Goal: Task Accomplishment & Management: Use online tool/utility

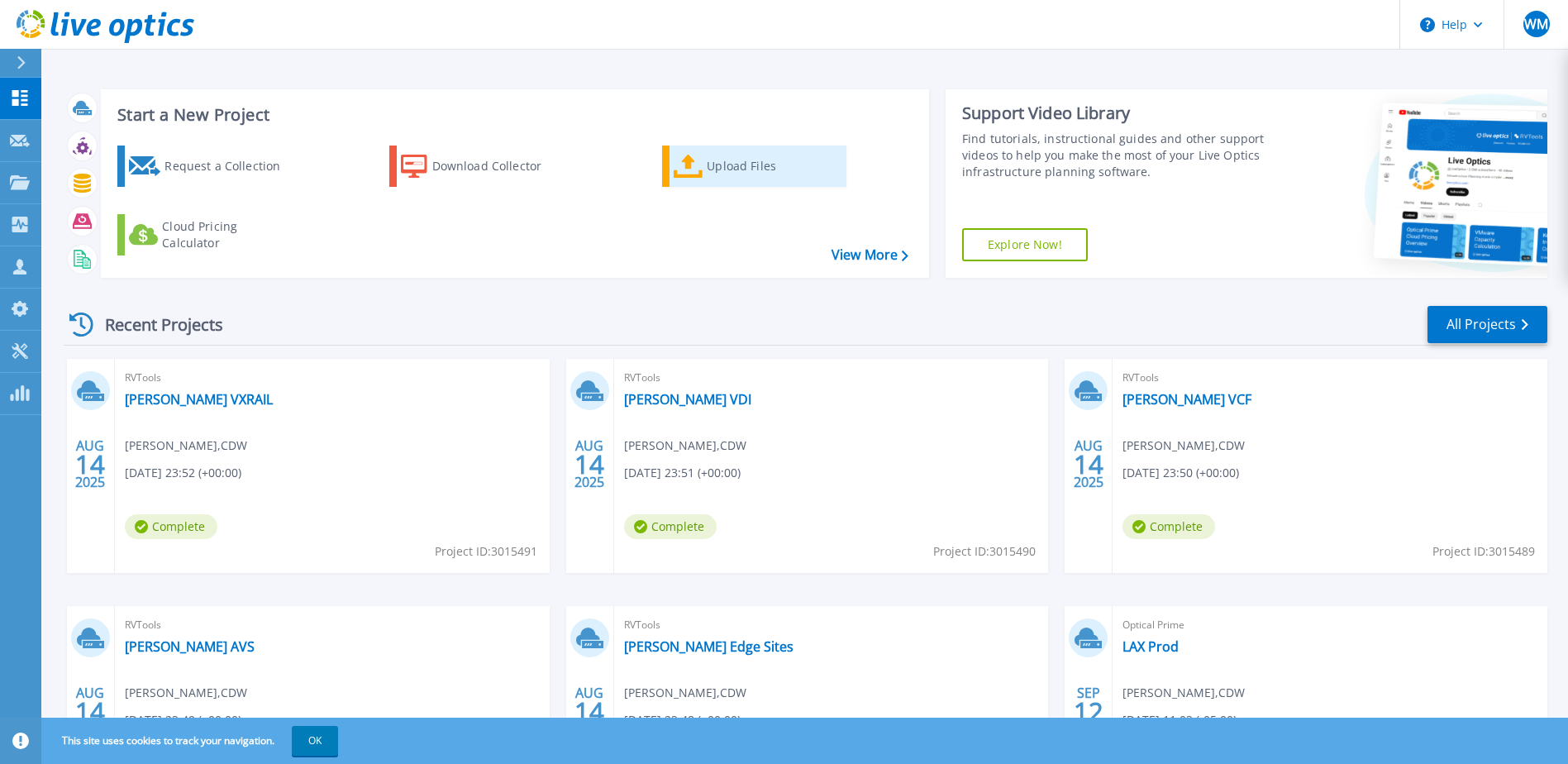
click at [679, 165] on icon at bounding box center [688, 166] width 30 height 24
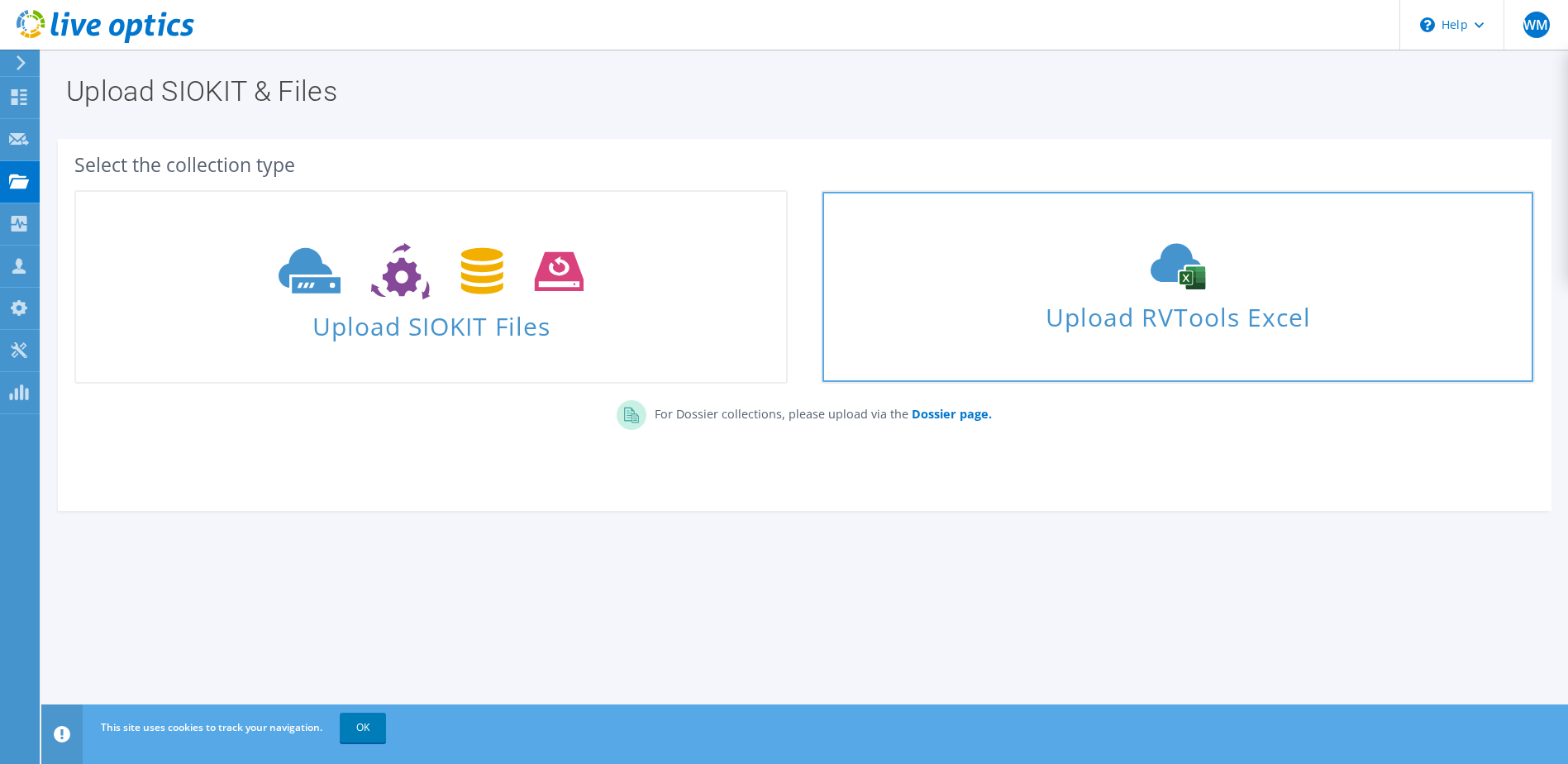
click at [1158, 285] on icon at bounding box center [1178, 266] width 248 height 47
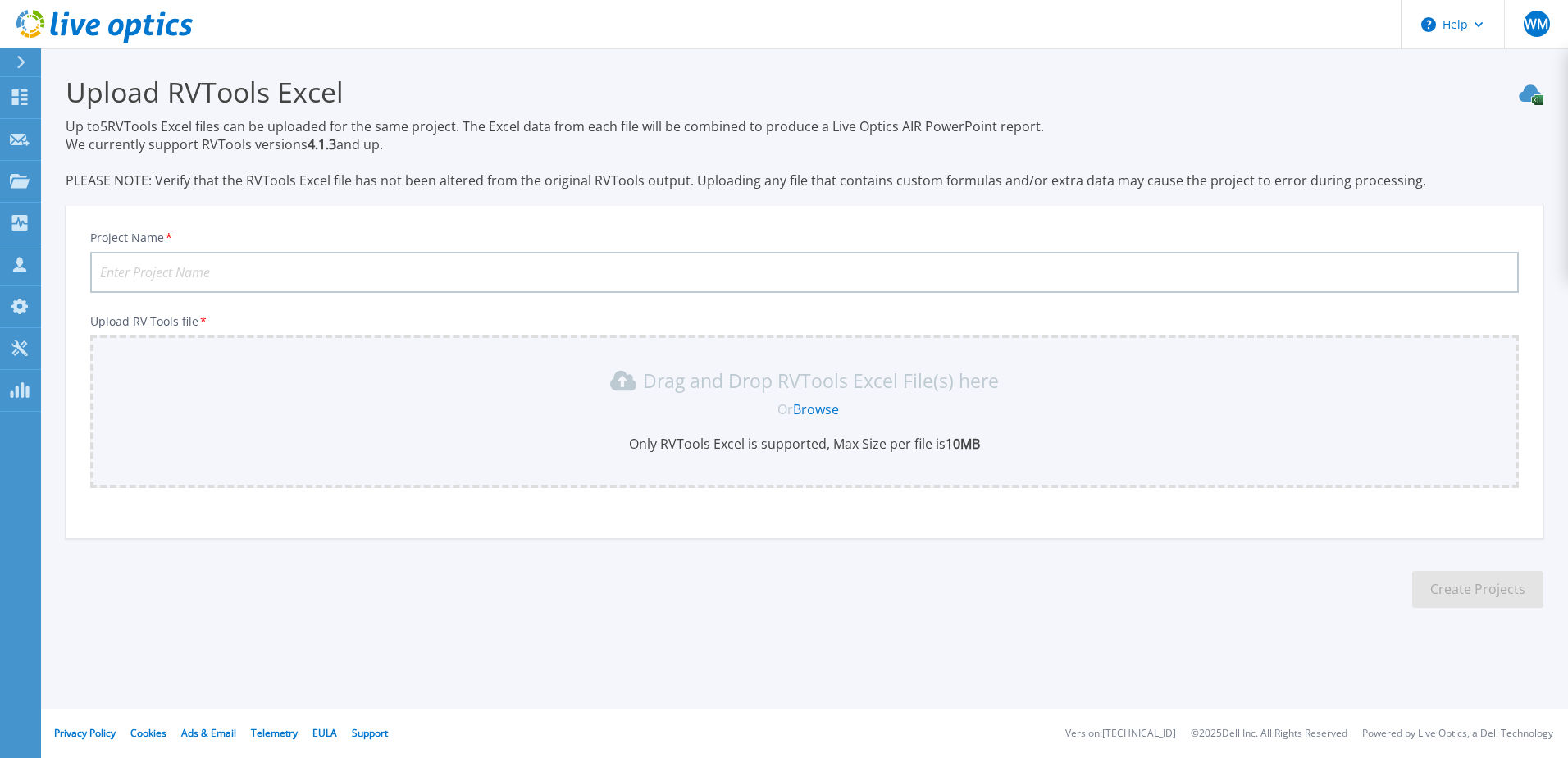
click at [250, 264] on input "Project Name *" at bounding box center [805, 273] width 1429 height 41
click at [171, 272] on input "AERO" at bounding box center [805, 273] width 1429 height 41
drag, startPoint x: 169, startPoint y: 273, endPoint x: 63, endPoint y: 244, distance: 109.9
click at [63, 244] on section "Upload RVTools Excel Up to 5 RVTools Excel files can be uploaded for the same p…" at bounding box center [804, 347] width 1527 height 596
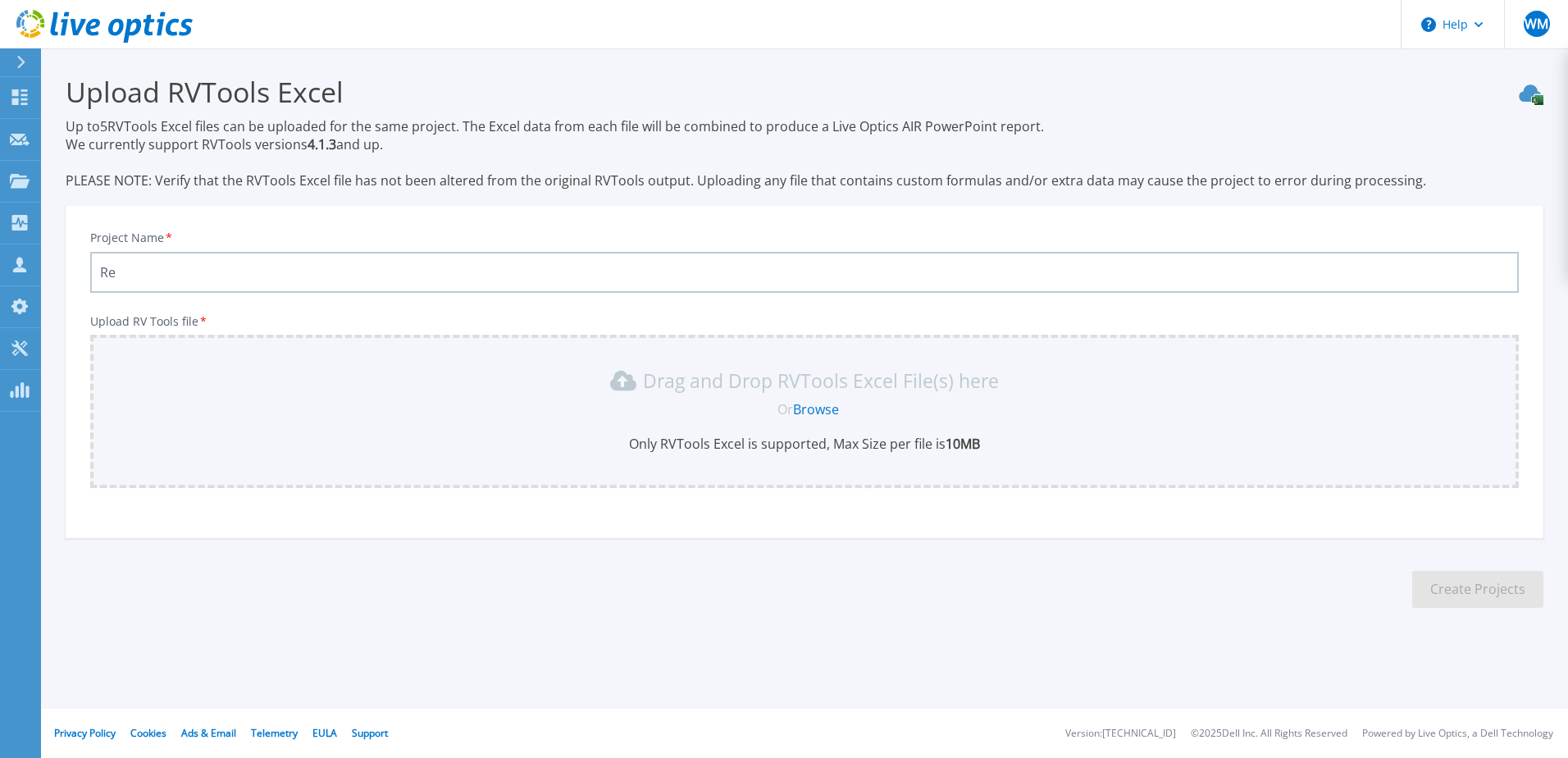
type input "R"
type input "AERO REFRESH"
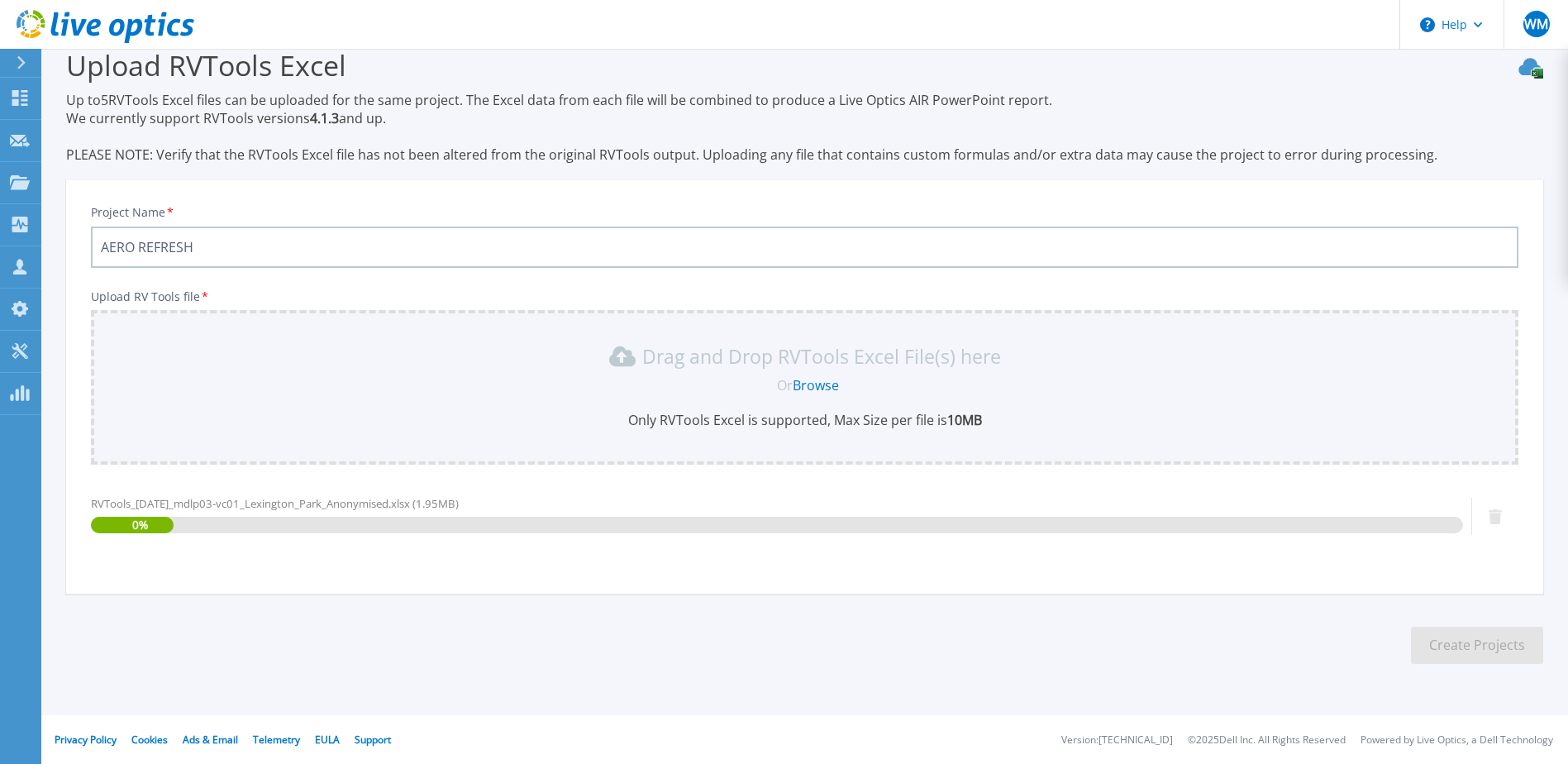
scroll to position [28, 0]
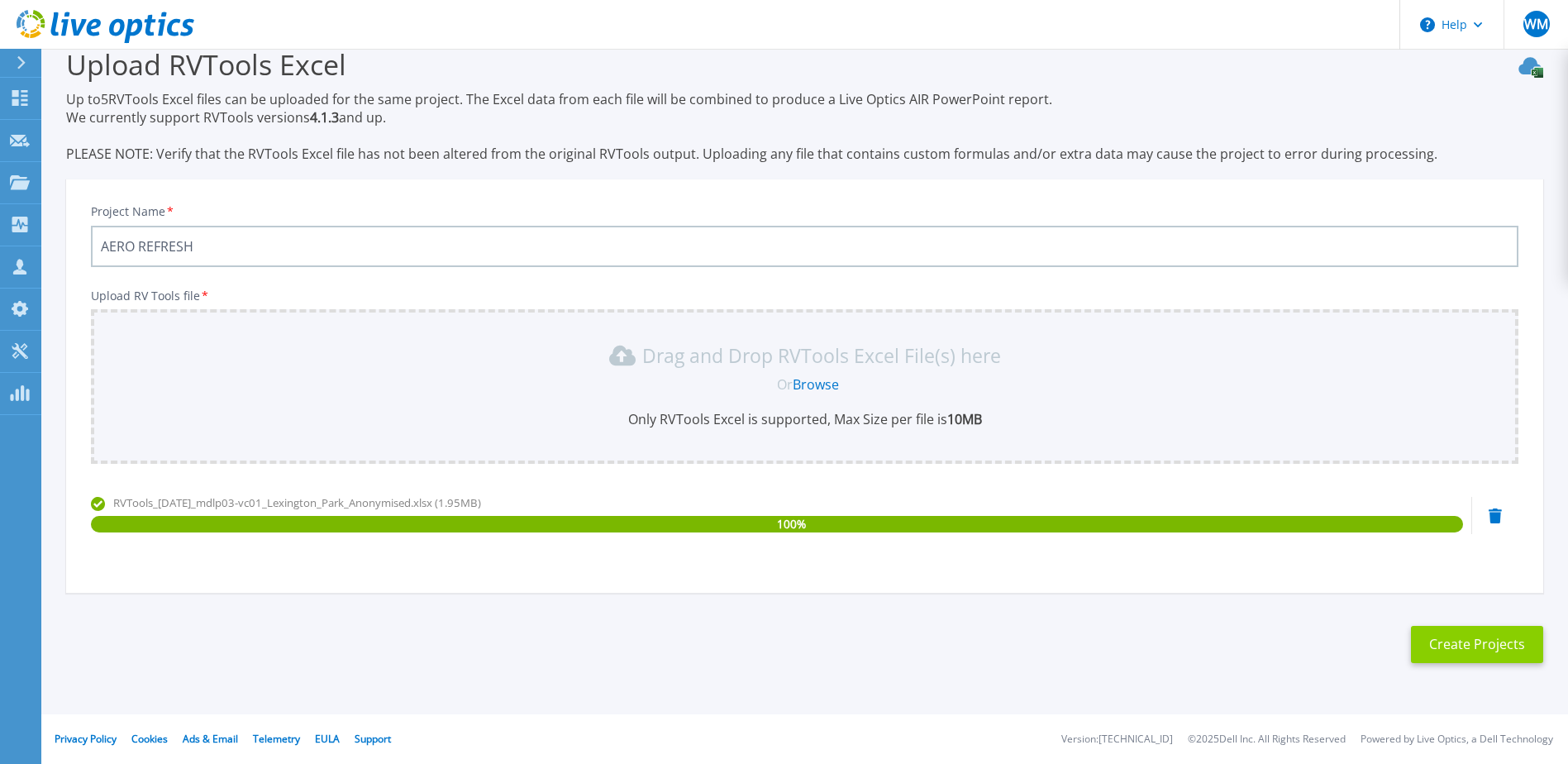
click at [1459, 648] on button "Create Projects" at bounding box center [1477, 644] width 133 height 37
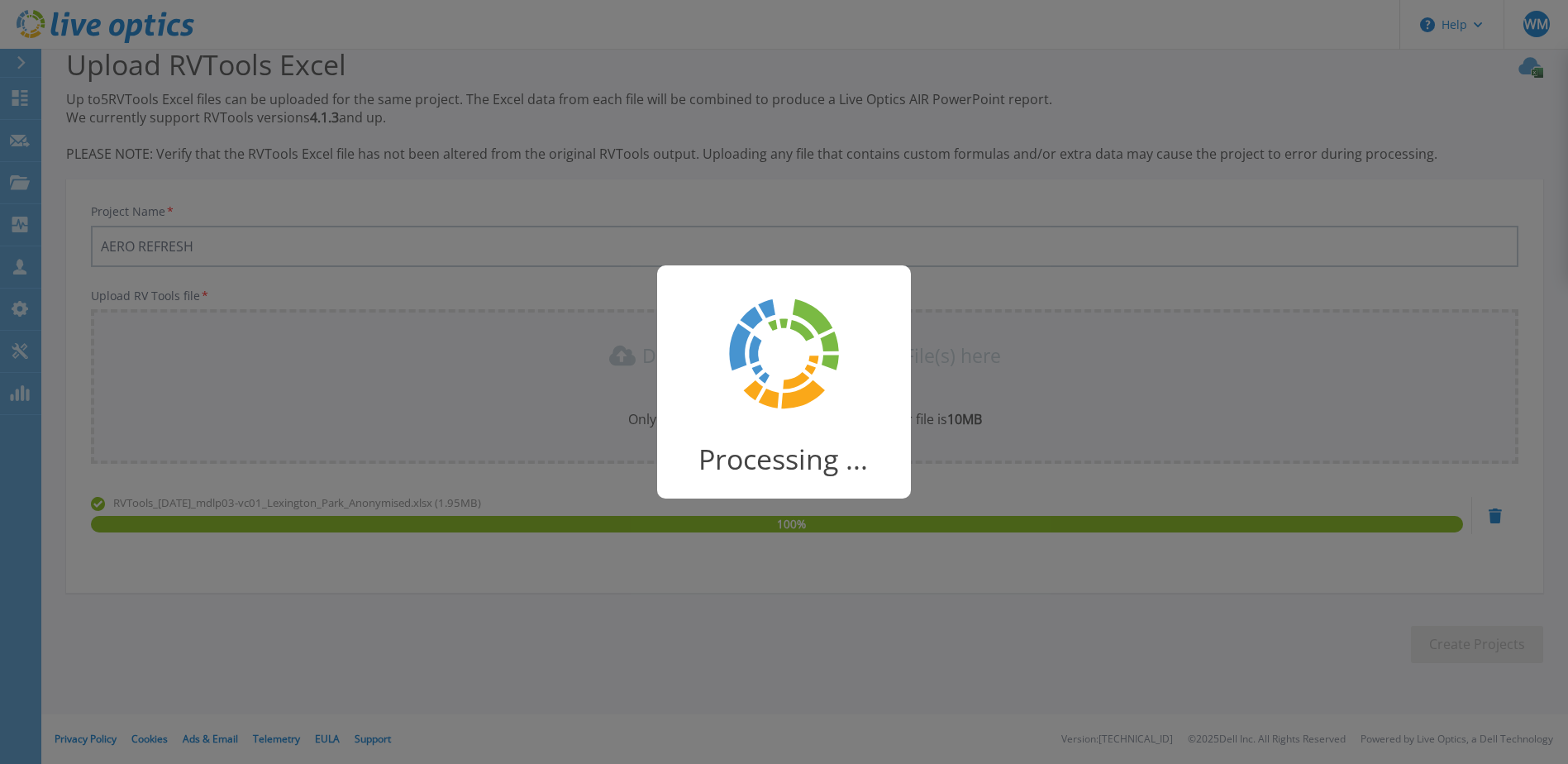
scroll to position [22, 0]
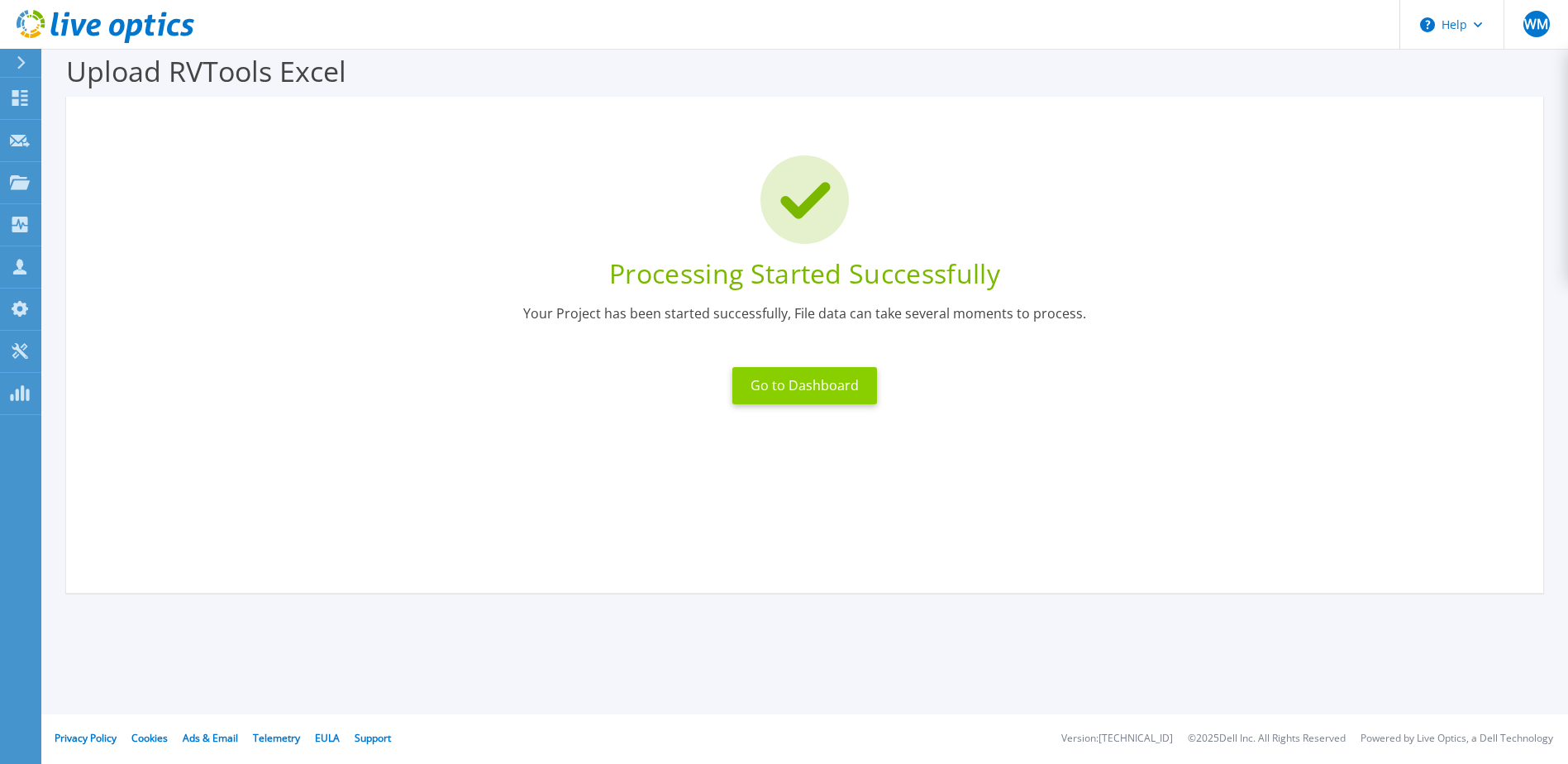
click at [801, 393] on button "Go to Dashboard" at bounding box center [804, 385] width 145 height 37
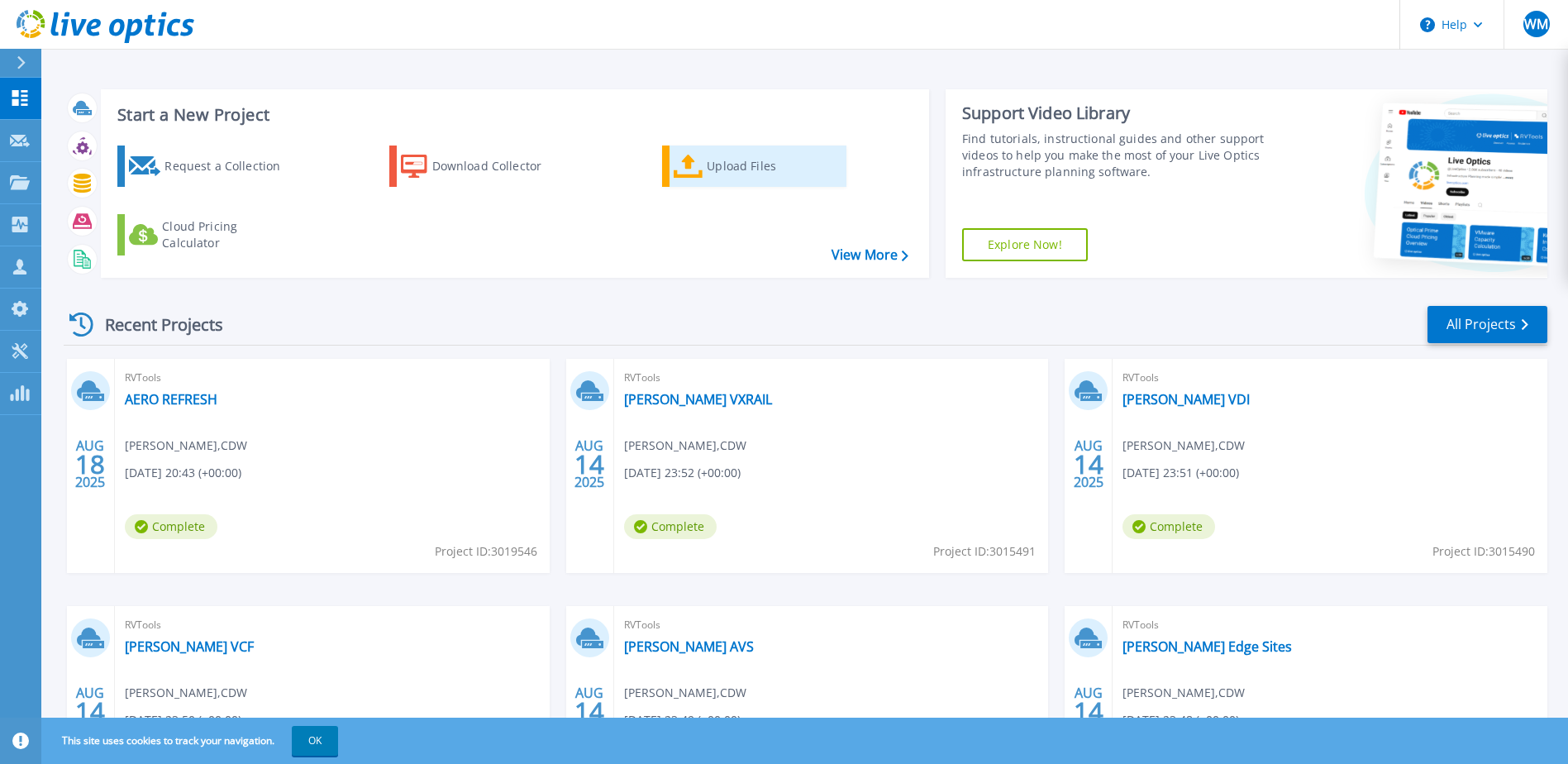
click at [714, 166] on div "Upload Files" at bounding box center [773, 166] width 133 height 33
click at [714, 170] on div "Upload Files" at bounding box center [773, 166] width 133 height 33
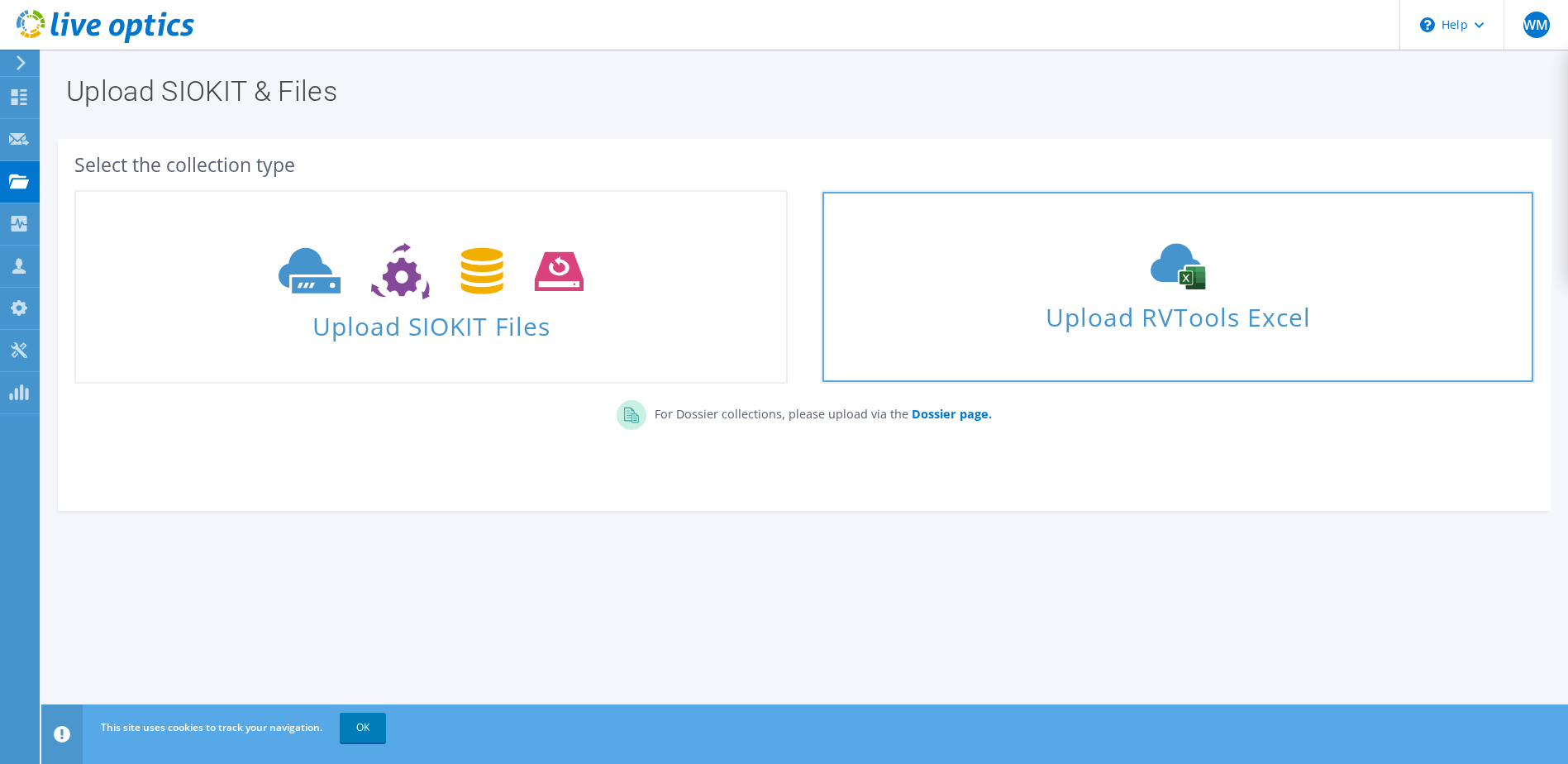
click at [1205, 319] on span "Upload RVTools Excel" at bounding box center [1177, 313] width 710 height 35
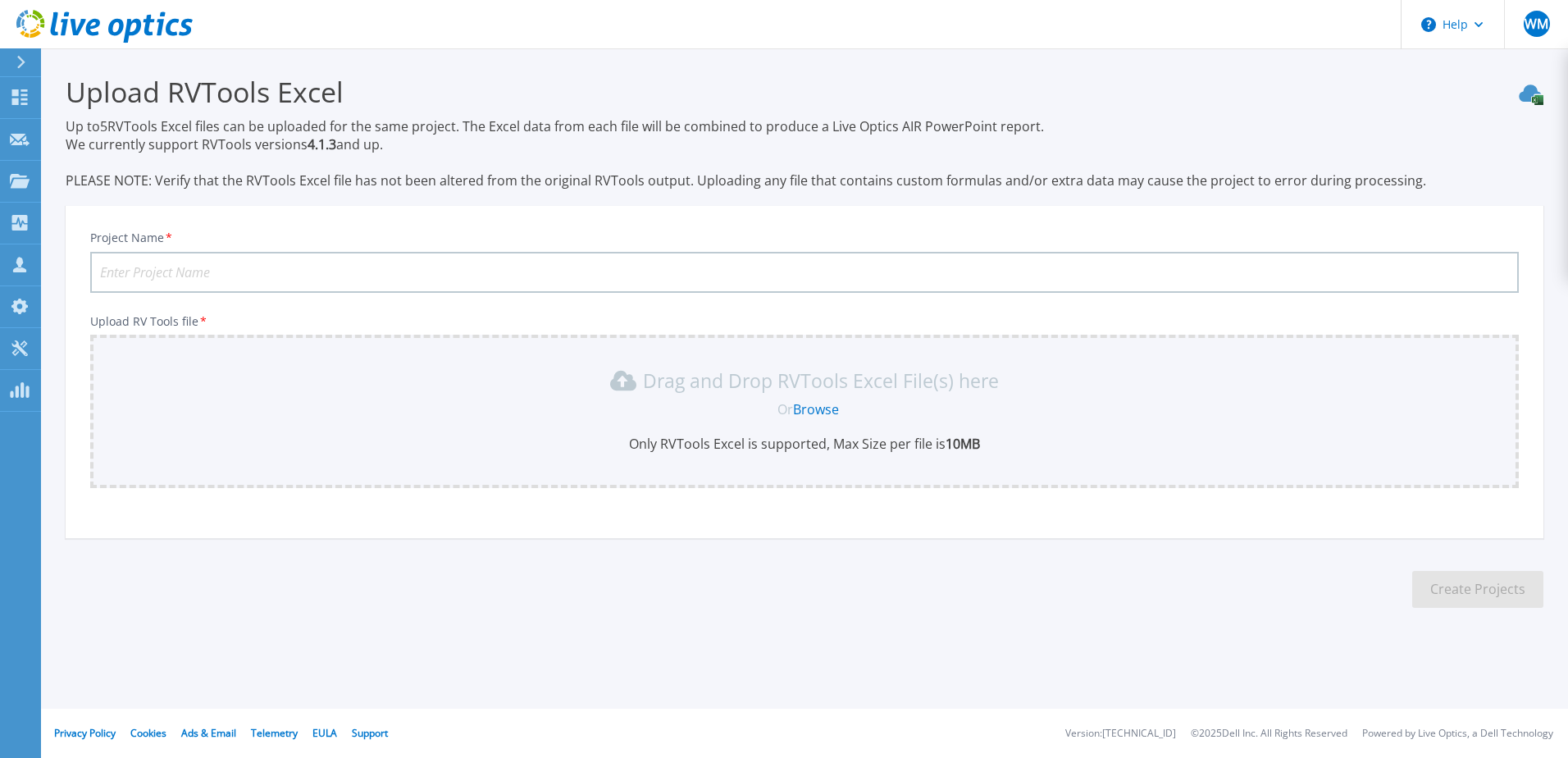
click at [248, 273] on input "Project Name *" at bounding box center [805, 273] width 1429 height 41
type input "a"
type input "AERO - remote offices"
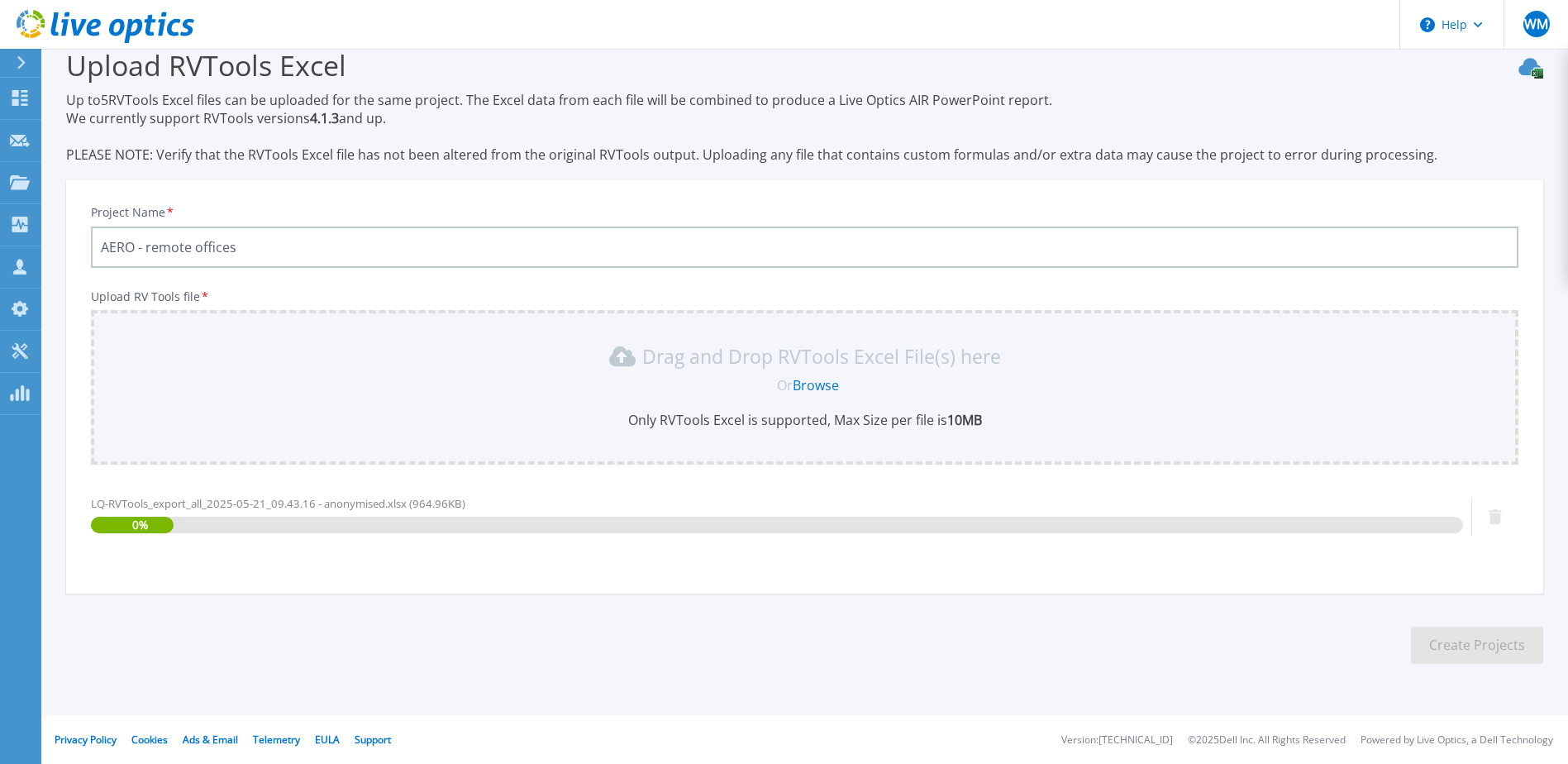
scroll to position [28, 0]
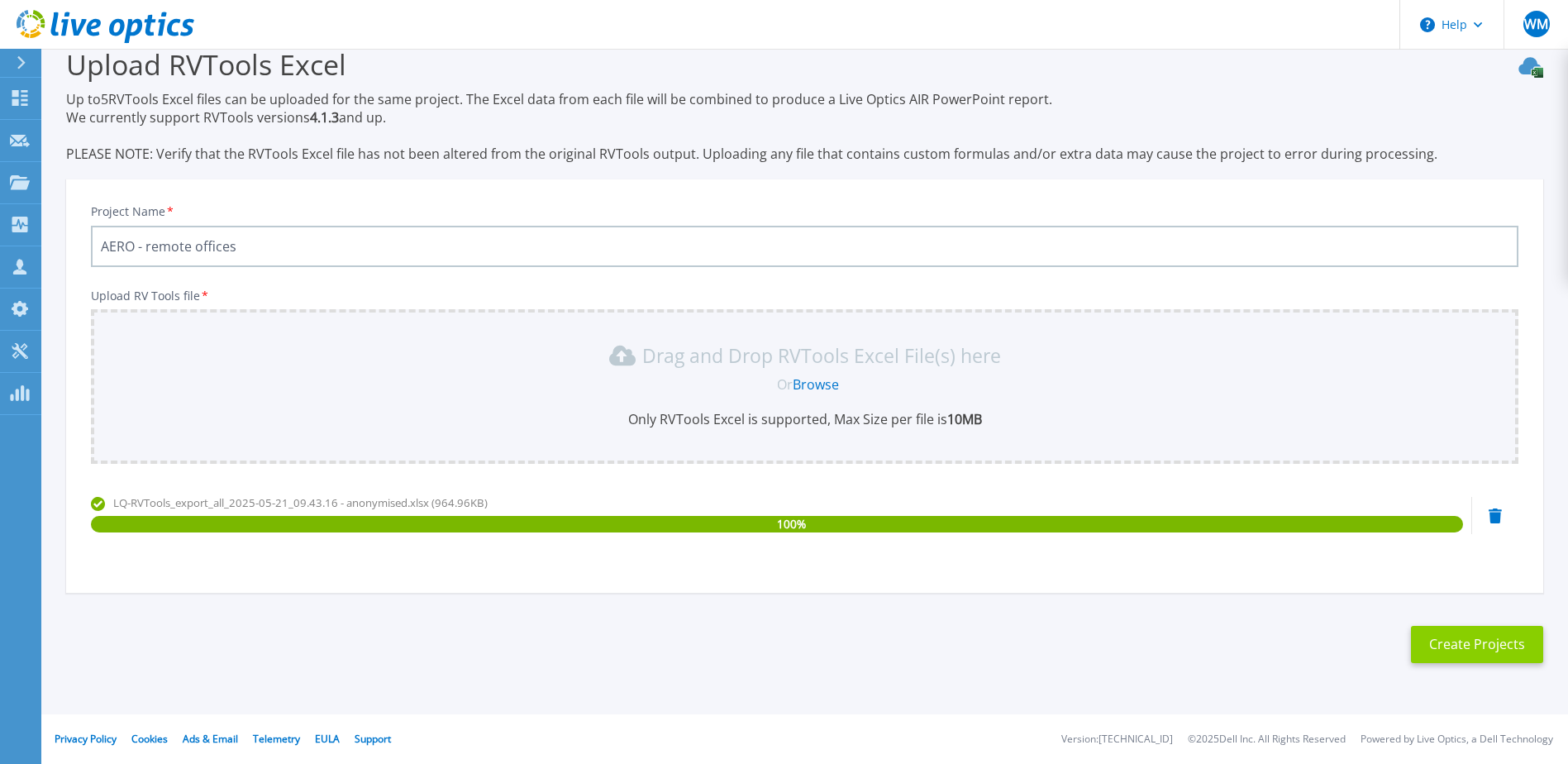
click at [1461, 651] on button "Create Projects" at bounding box center [1477, 644] width 133 height 37
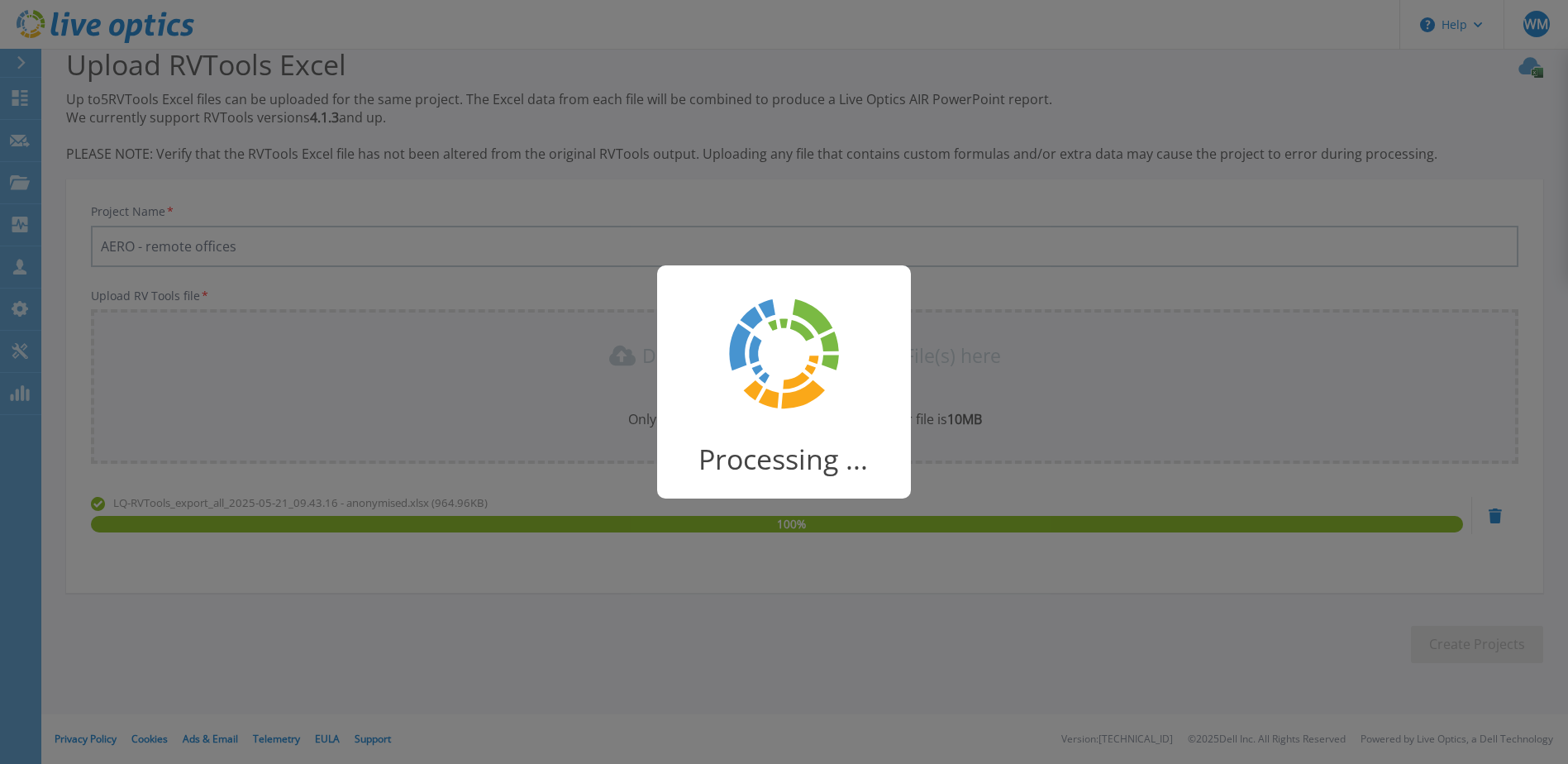
scroll to position [22, 0]
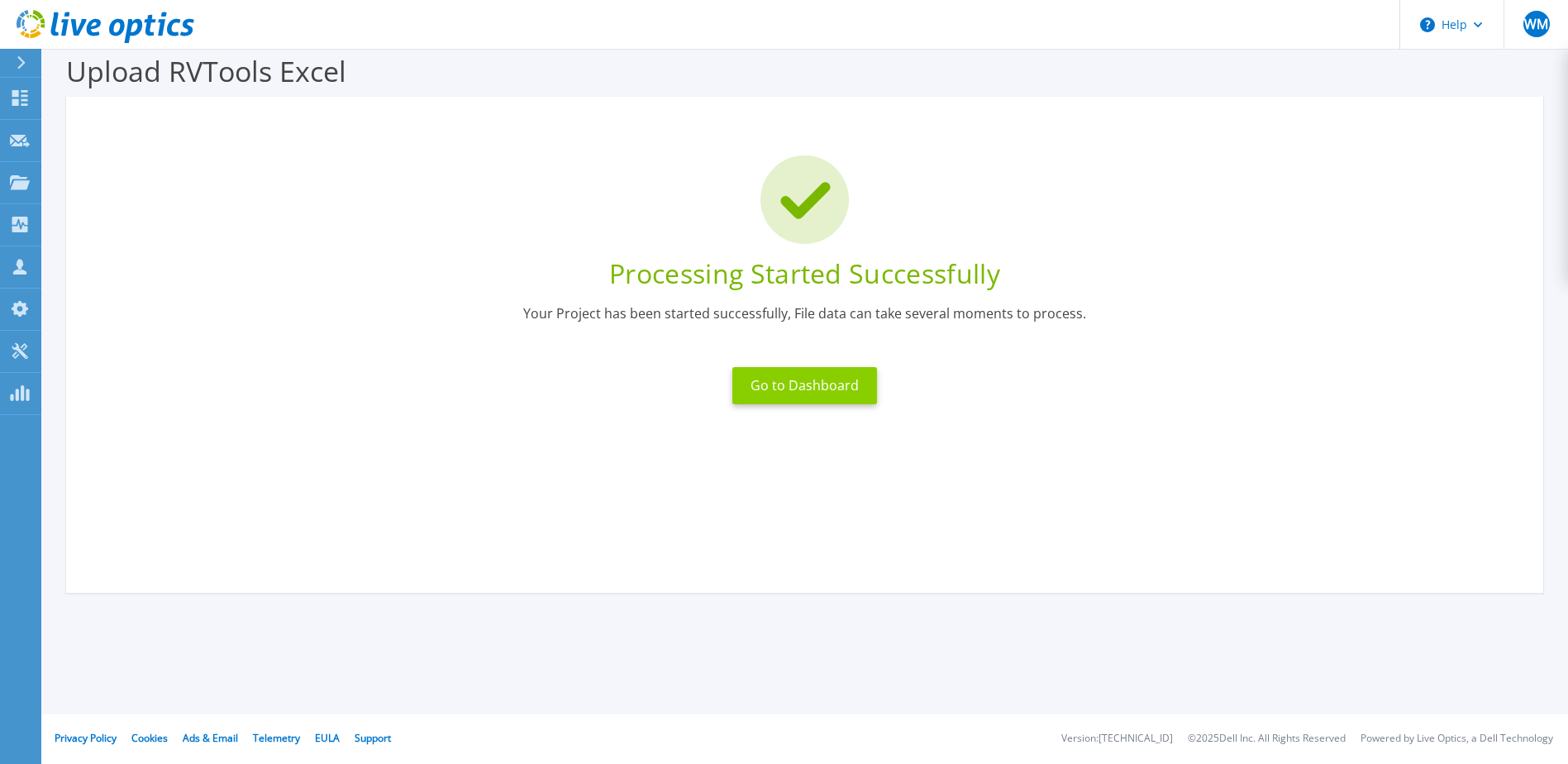
click at [814, 382] on button "Go to Dashboard" at bounding box center [804, 385] width 145 height 37
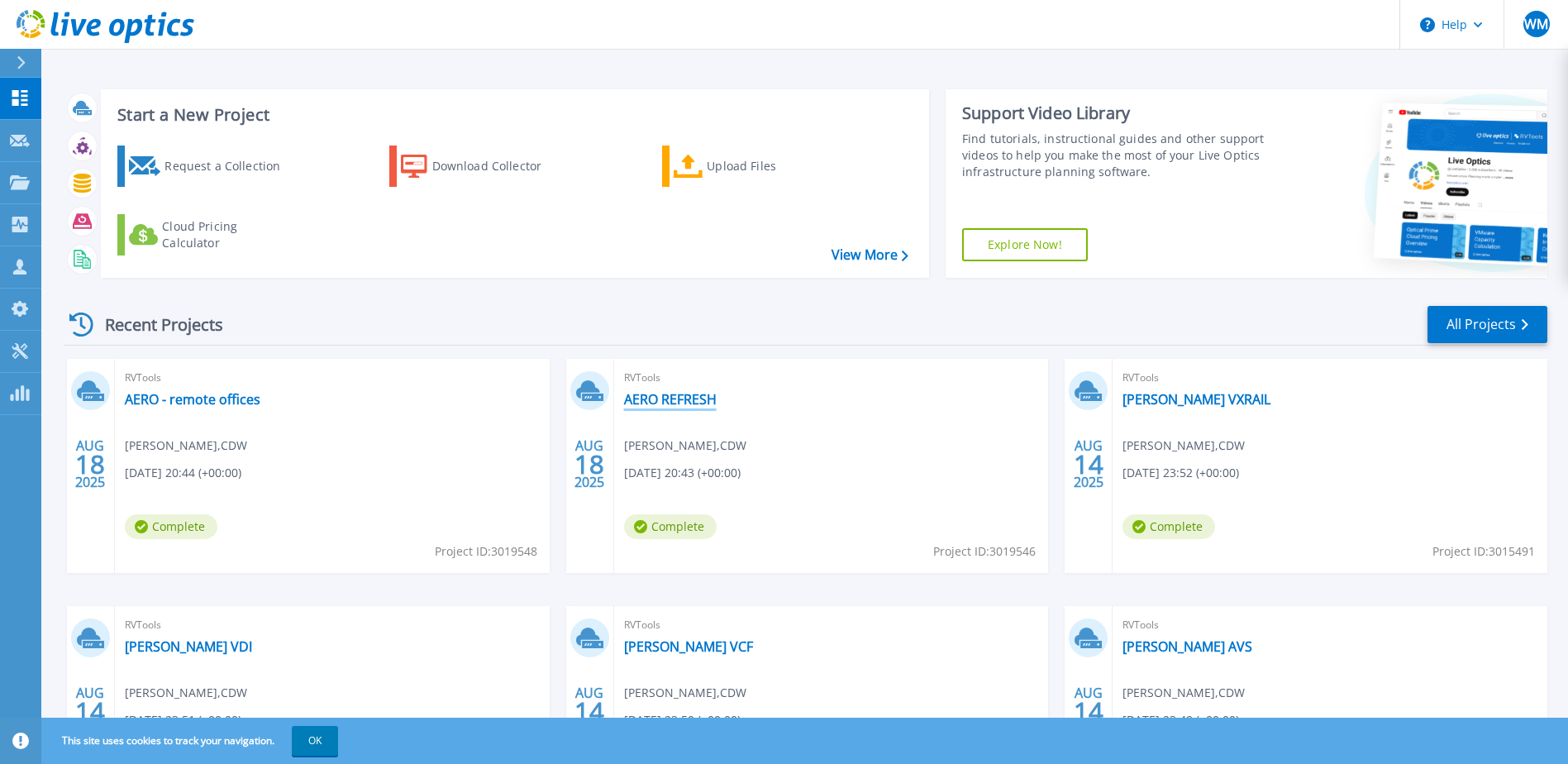
click at [682, 400] on link "AERO REFRESH" at bounding box center [670, 399] width 92 height 16
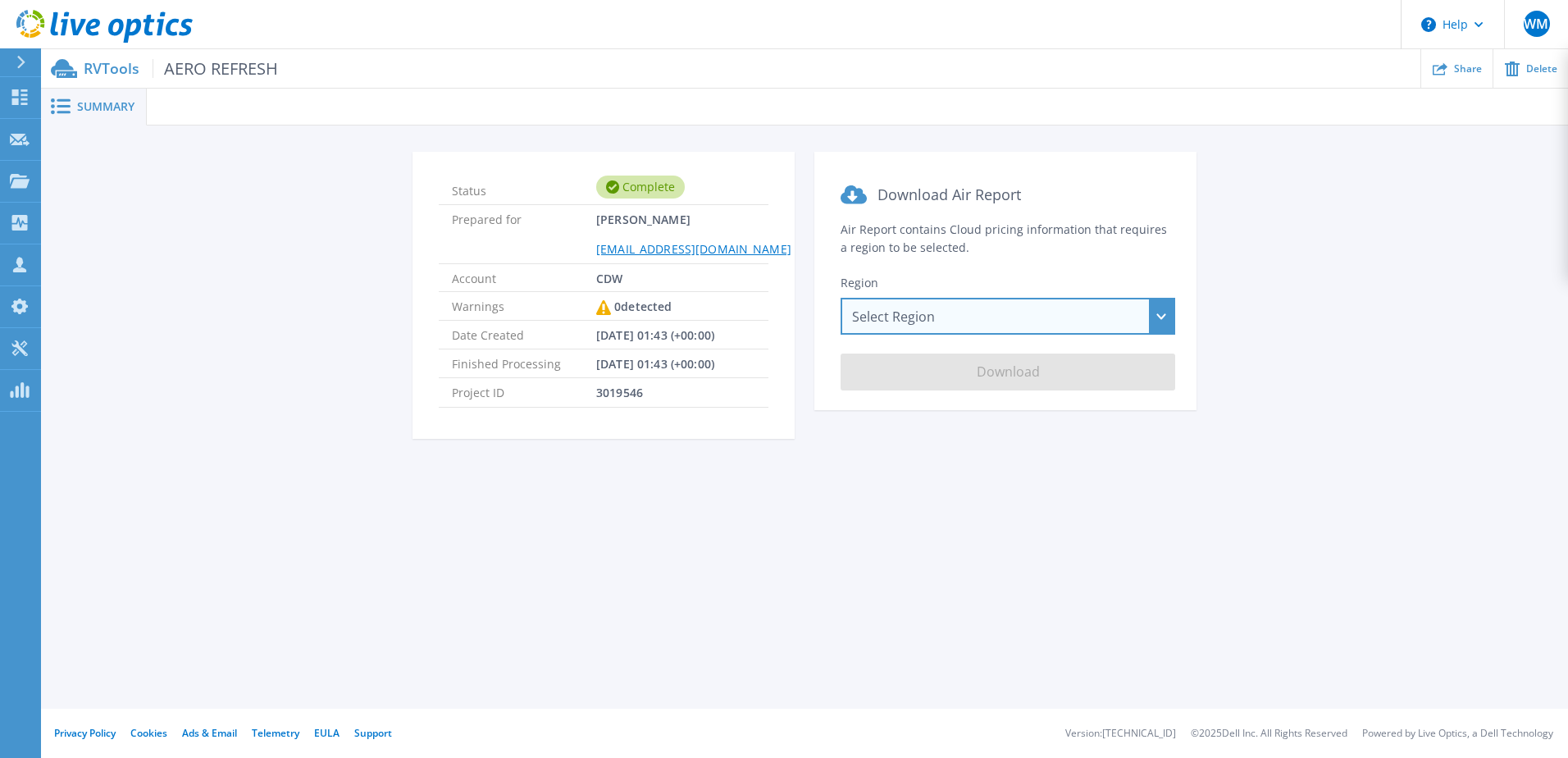
click at [1011, 324] on div "Select Region [GEOGRAPHIC_DATA] ([GEOGRAPHIC_DATA]) [GEOGRAPHIC_DATA] ([GEOGRAP…" at bounding box center [1008, 315] width 335 height 37
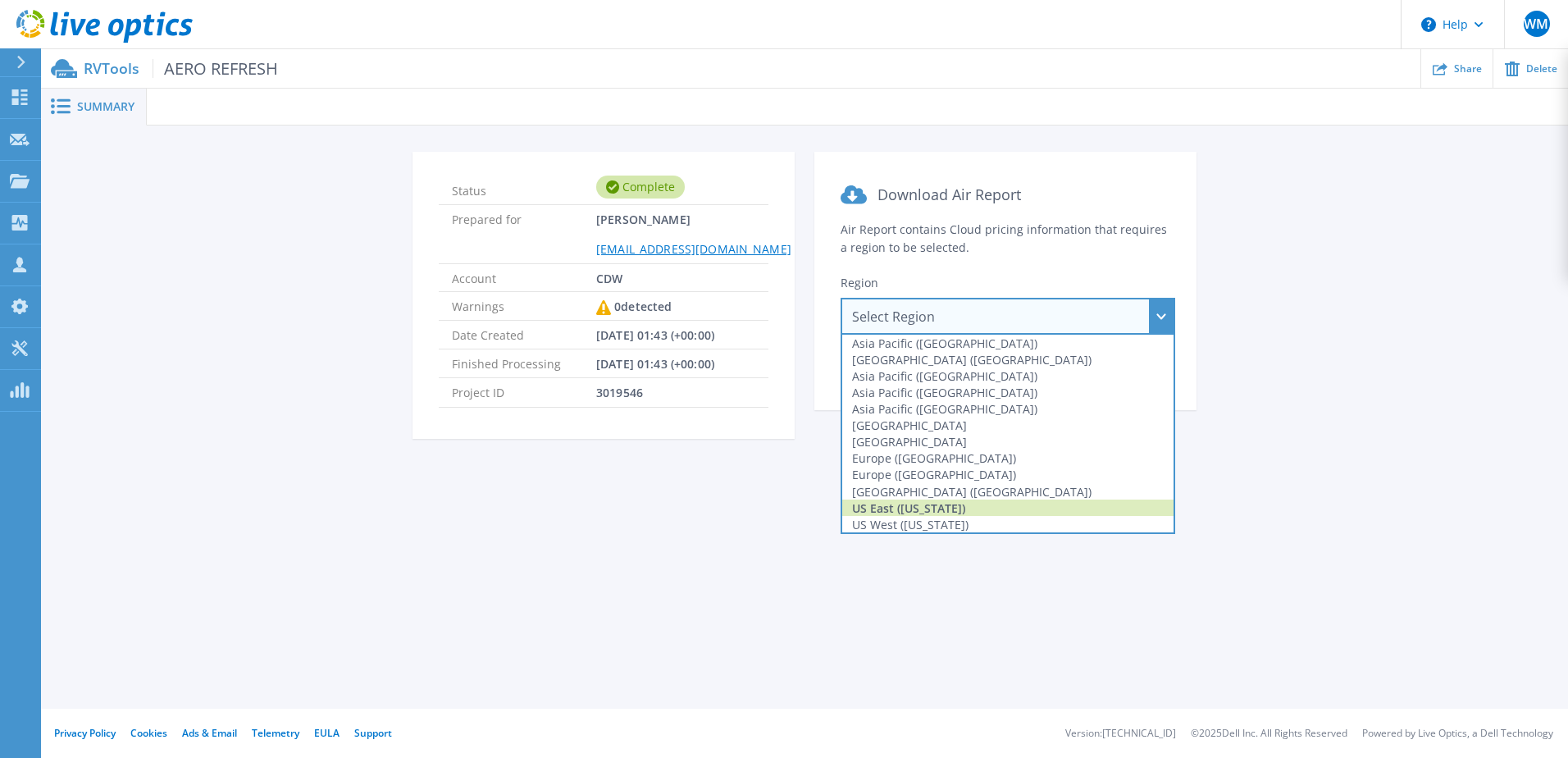
click at [951, 508] on div "US East ([US_STATE])" at bounding box center [1008, 507] width 332 height 16
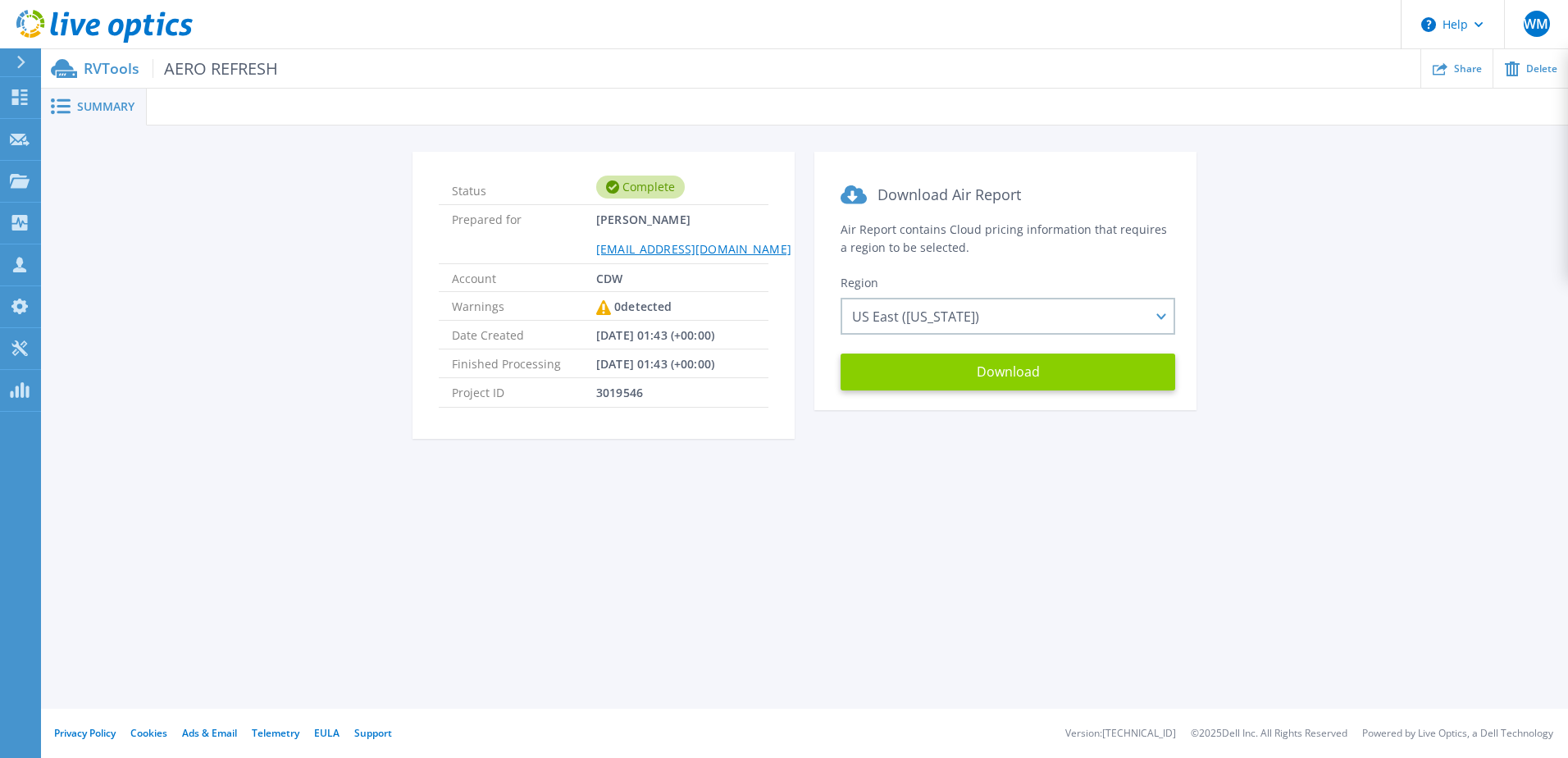
click at [987, 367] on button "Download" at bounding box center [1008, 372] width 335 height 37
